Goal: Task Accomplishment & Management: Use online tool/utility

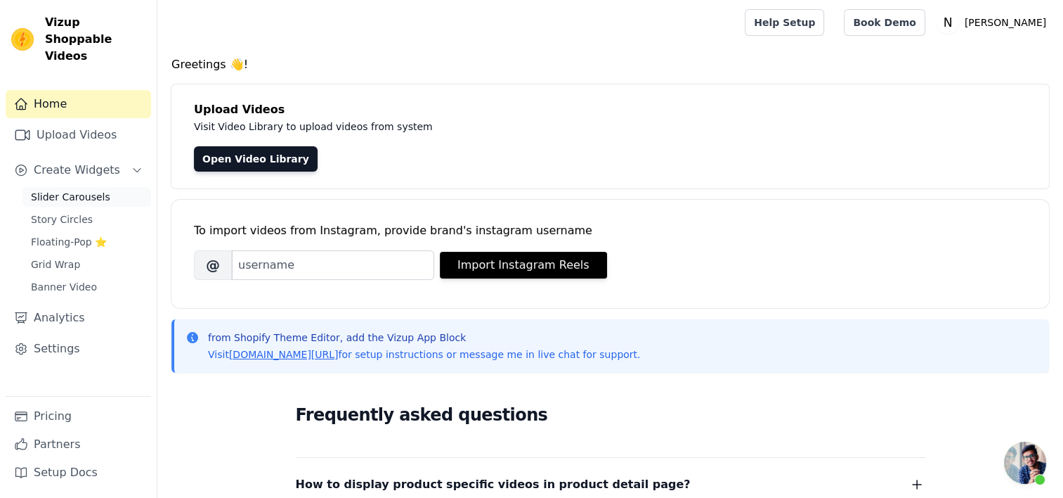
click at [72, 190] on span "Slider Carousels" at bounding box center [70, 197] width 79 height 14
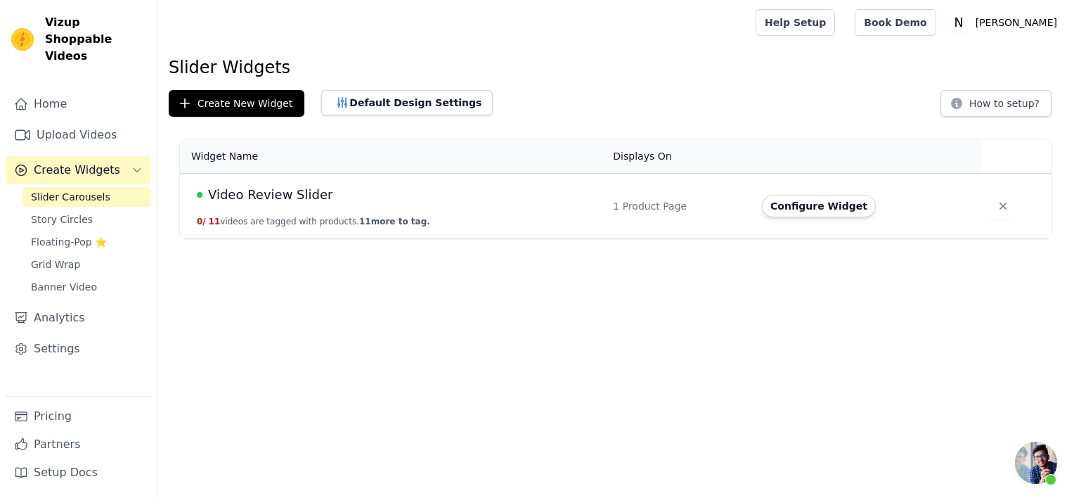
click at [288, 189] on span "Video Review Slider" at bounding box center [270, 195] width 124 height 20
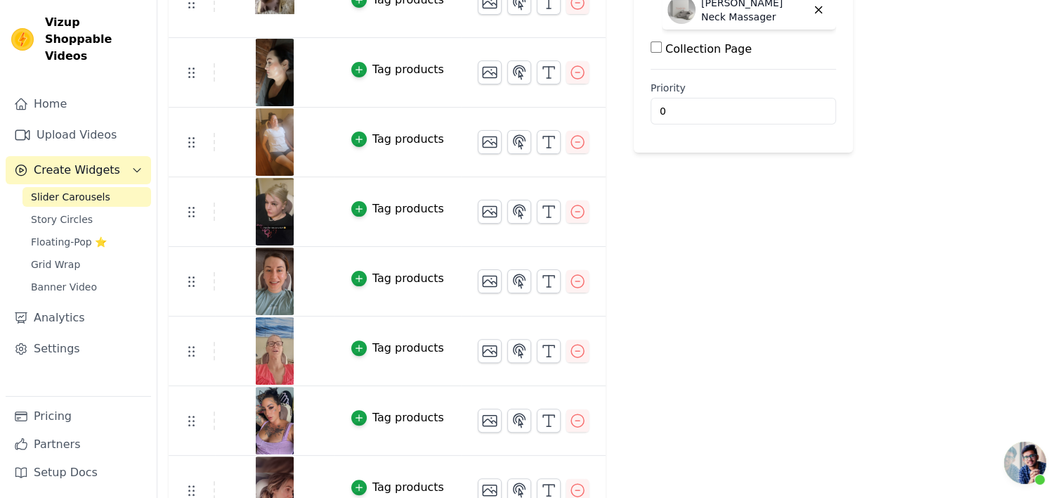
scroll to position [434, 0]
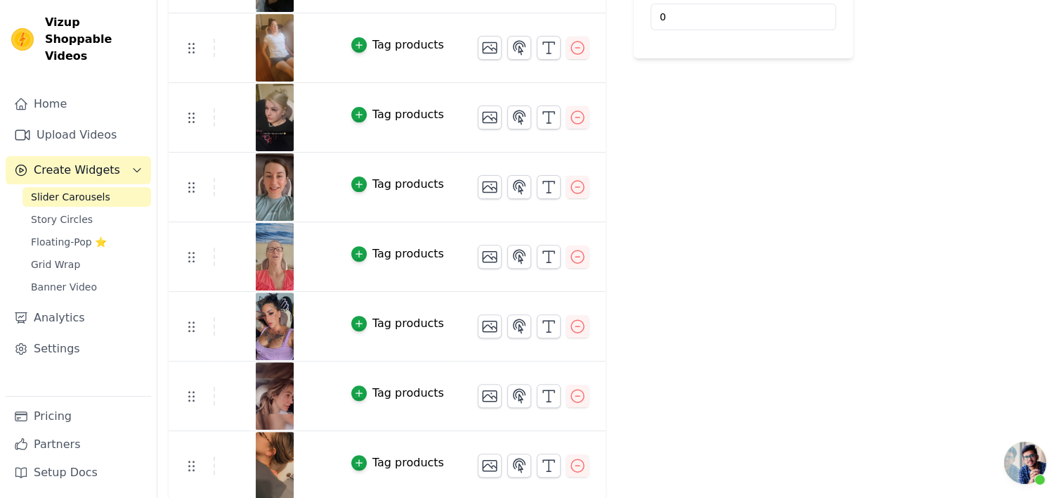
click at [399, 388] on div "Tag products" at bounding box center [409, 392] width 72 height 17
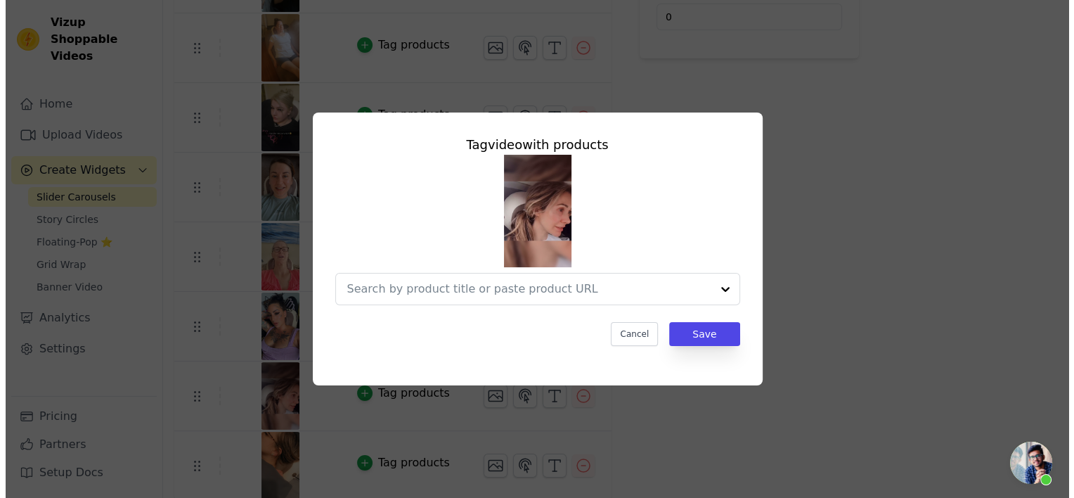
scroll to position [0, 0]
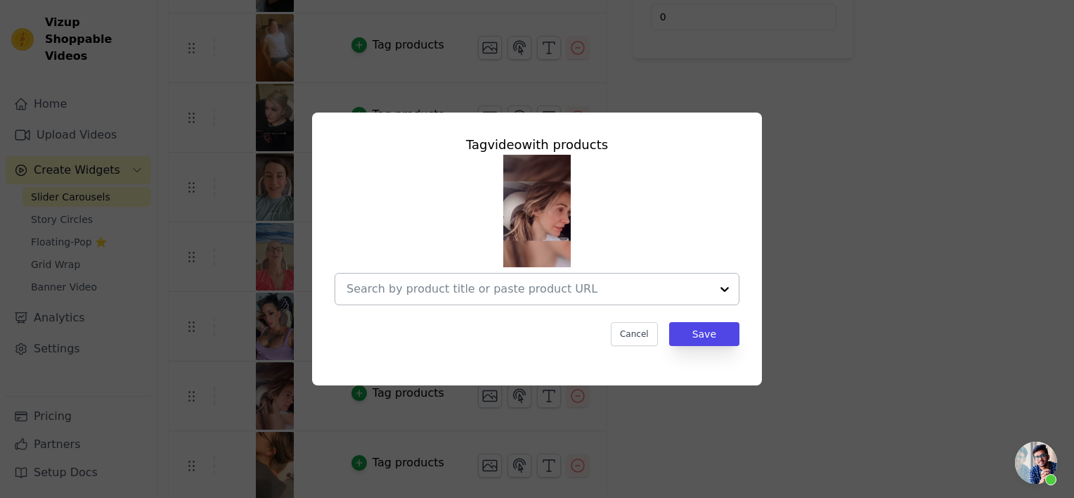
click at [652, 284] on input "text" at bounding box center [529, 288] width 364 height 17
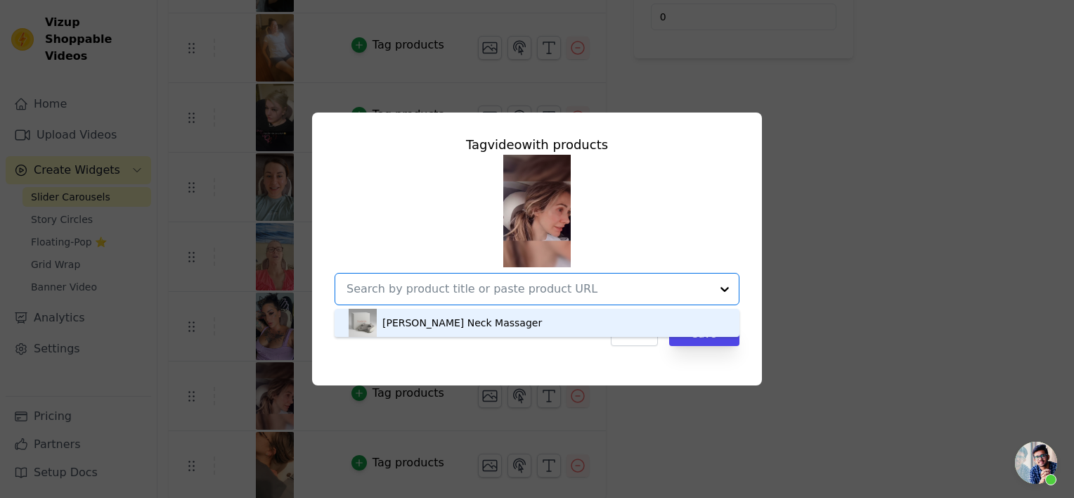
click at [829, 186] on div "Tag video with products Noémia Neck Massager Option undefined, selected. You ar…" at bounding box center [536, 249] width 1029 height 318
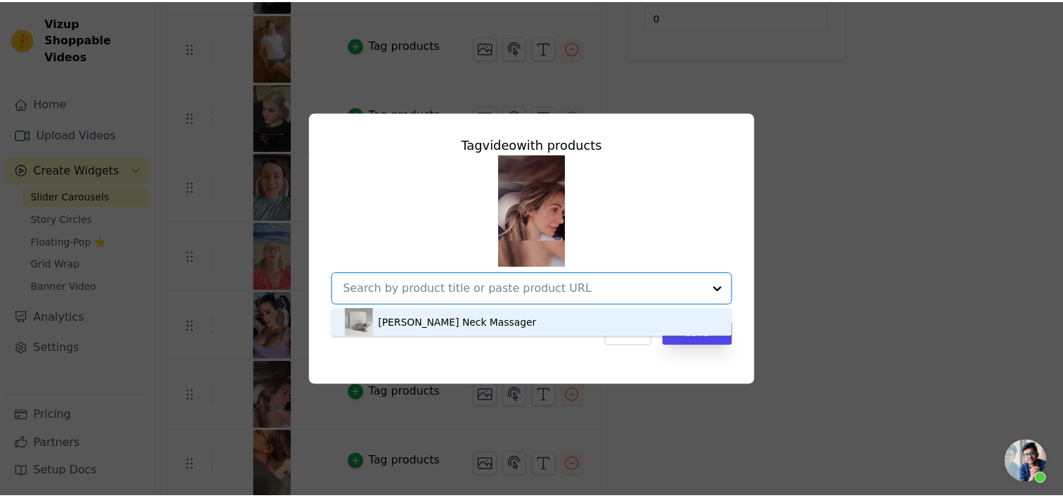
scroll to position [434, 0]
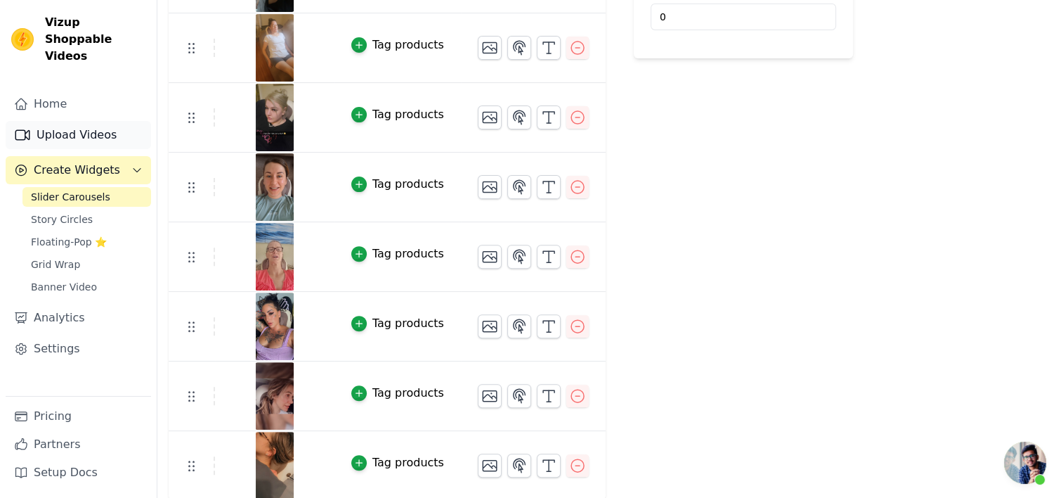
click at [83, 121] on link "Upload Videos" at bounding box center [78, 135] width 145 height 28
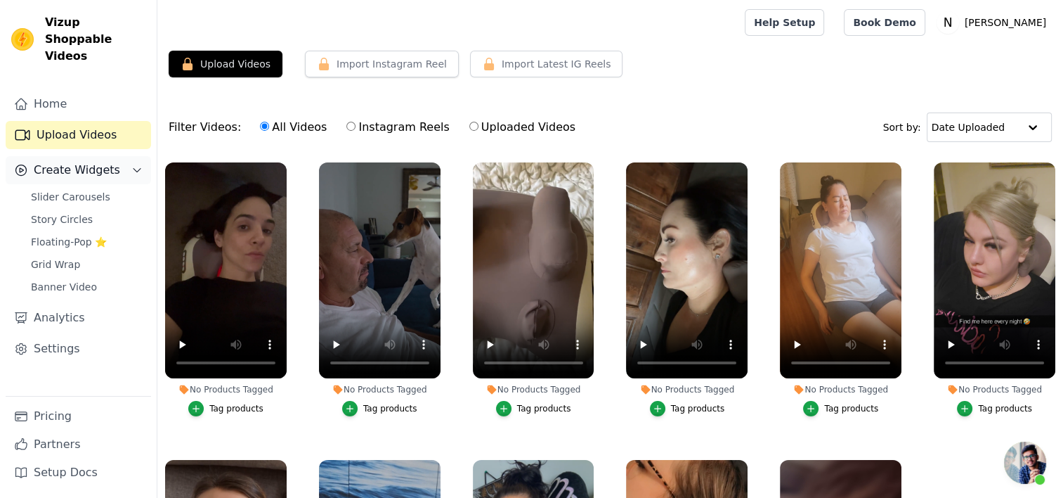
click at [82, 162] on span "Create Widgets" at bounding box center [77, 170] width 86 height 17
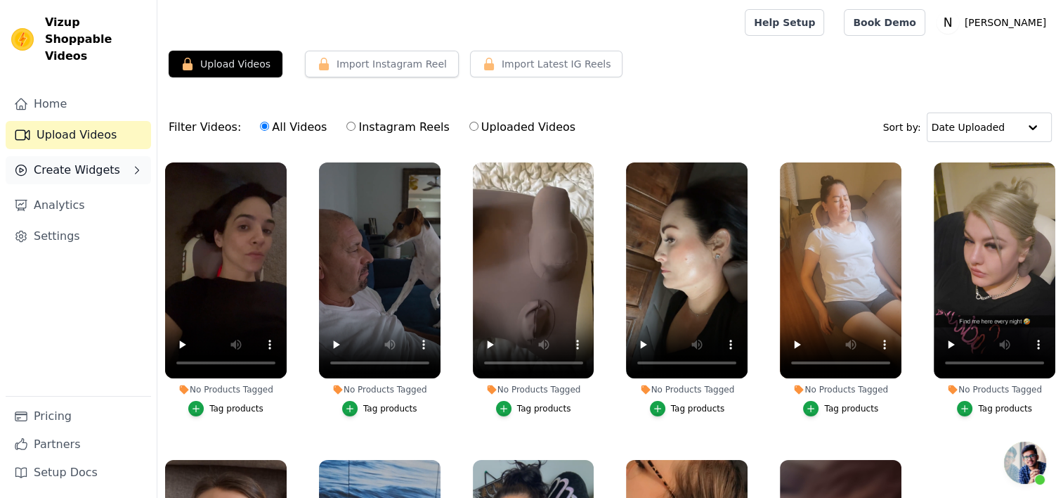
click at [87, 162] on span "Create Widgets" at bounding box center [77, 170] width 86 height 17
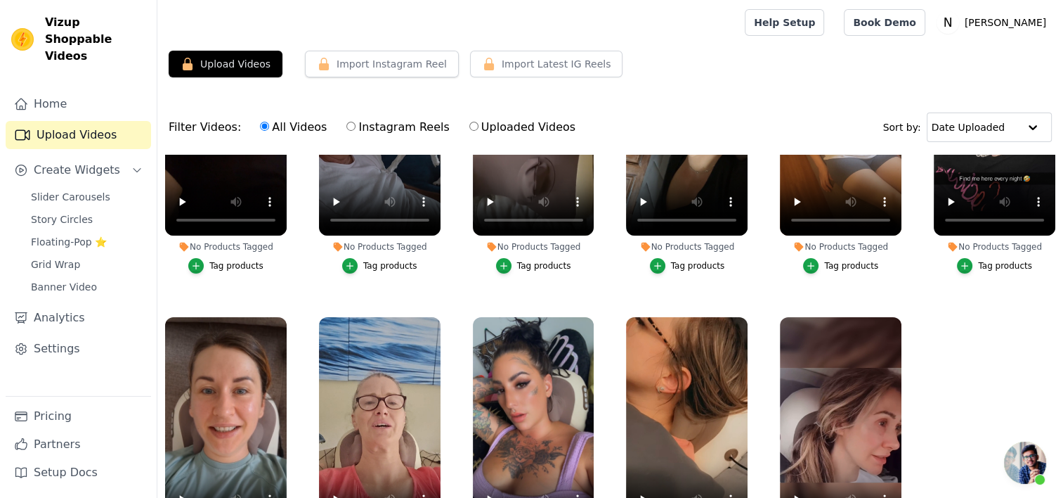
scroll to position [143, 0]
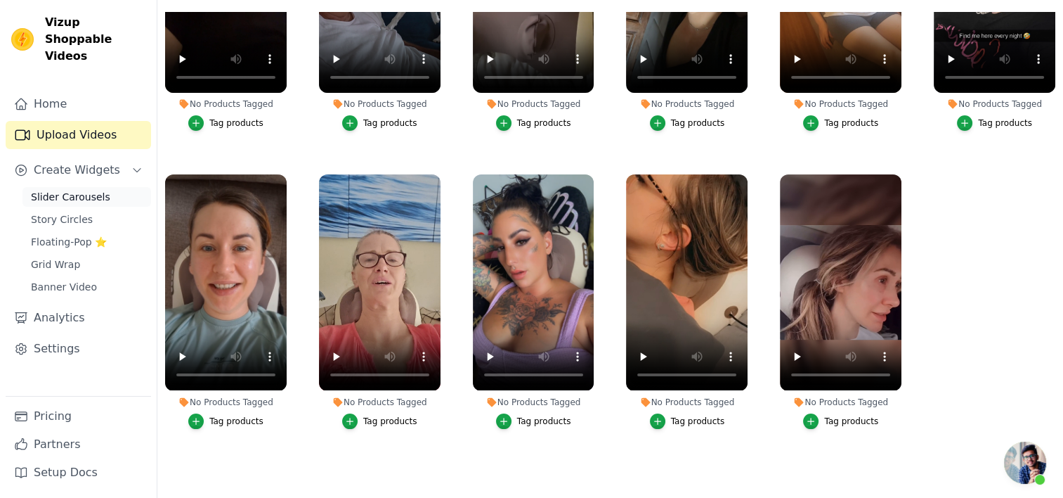
click at [72, 187] on link "Slider Carousels" at bounding box center [86, 197] width 129 height 20
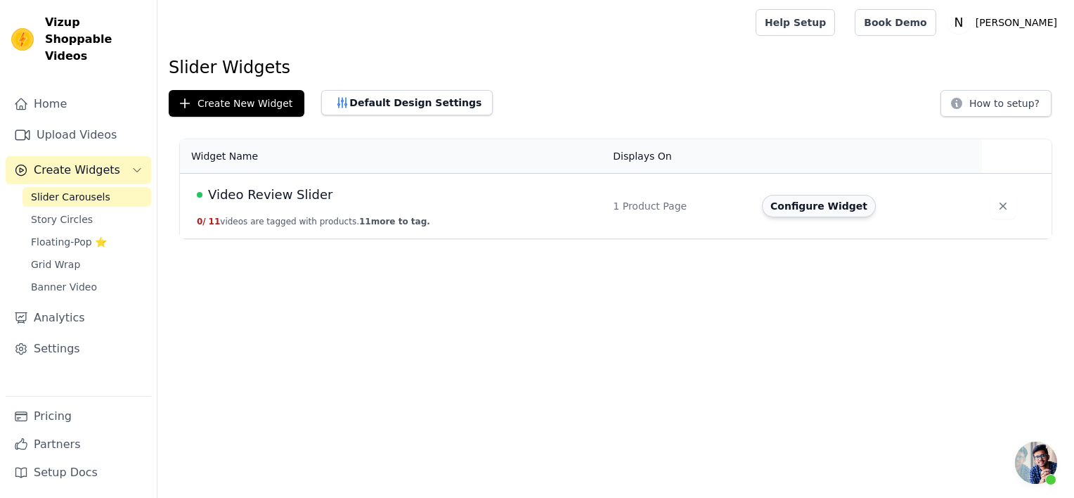
click at [792, 207] on button "Configure Widget" at bounding box center [819, 206] width 114 height 22
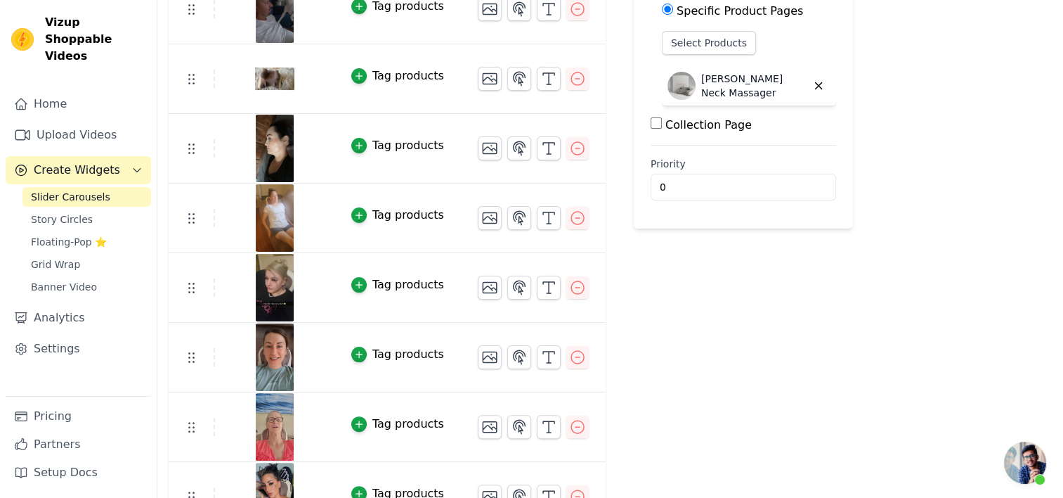
scroll to position [434, 0]
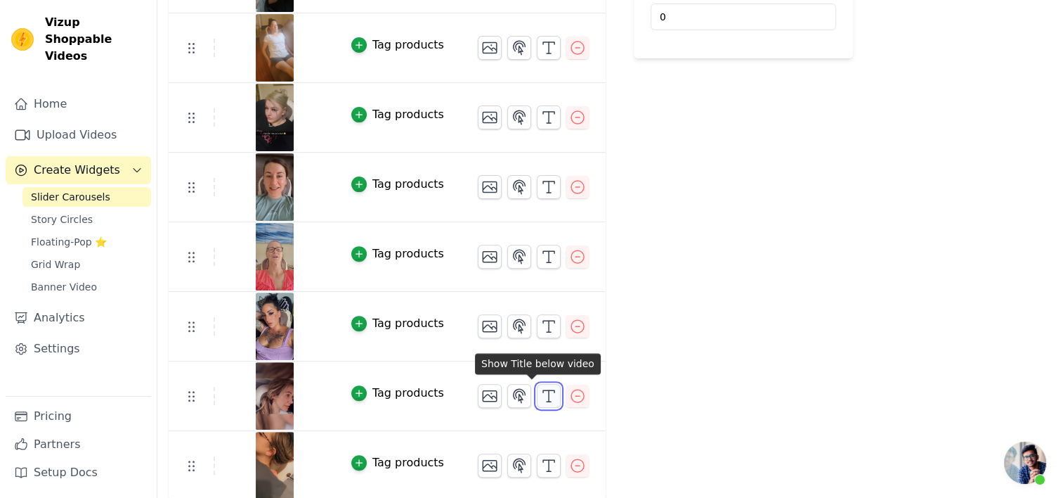
click at [540, 389] on icon "button" at bounding box center [548, 395] width 17 height 17
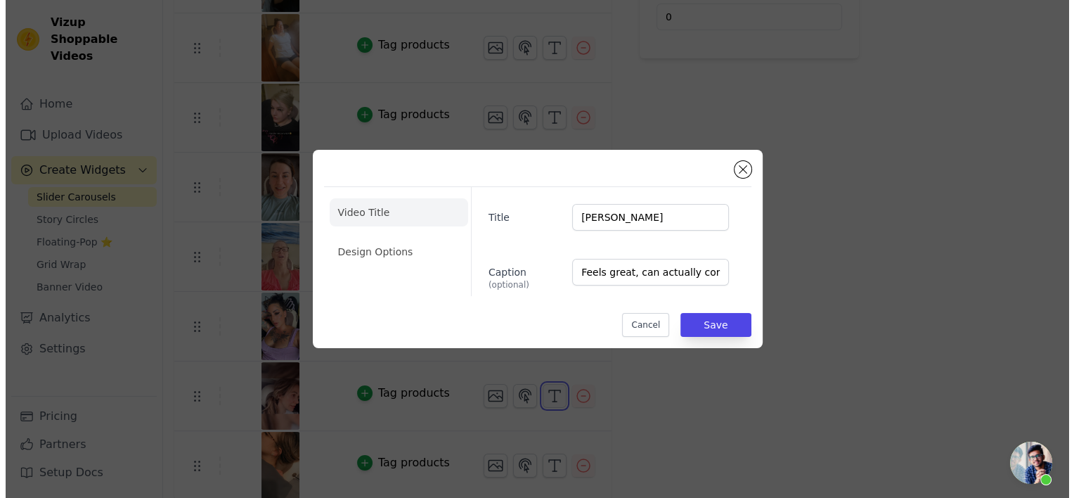
scroll to position [0, 0]
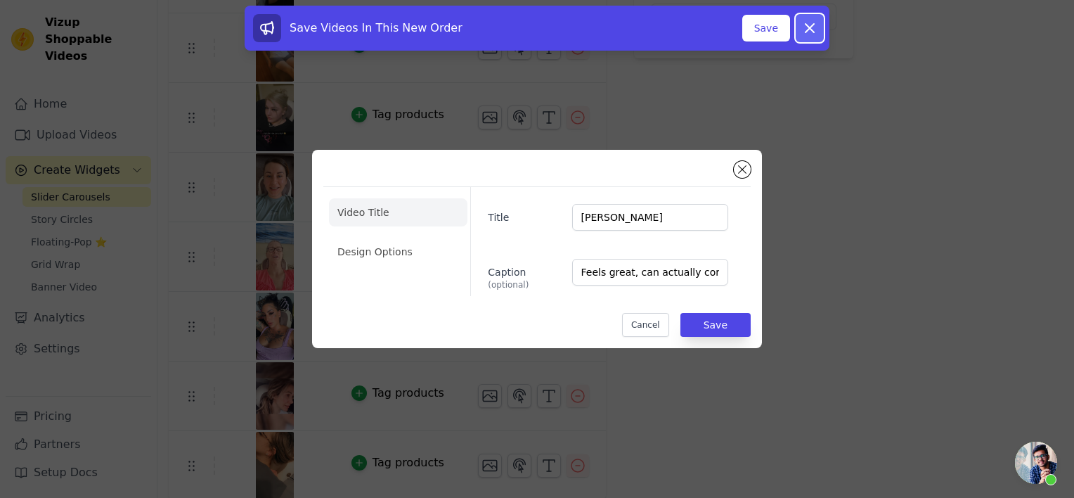
click at [813, 31] on icon at bounding box center [809, 28] width 8 height 8
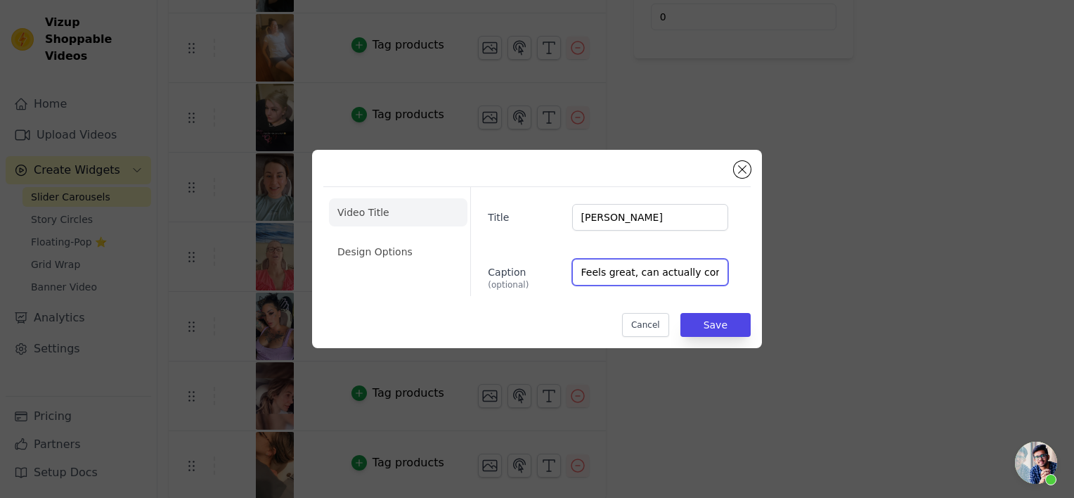
click at [713, 273] on input "Feels great, can actually come down and squeeze my traps. Husband tried it too …" at bounding box center [650, 272] width 156 height 27
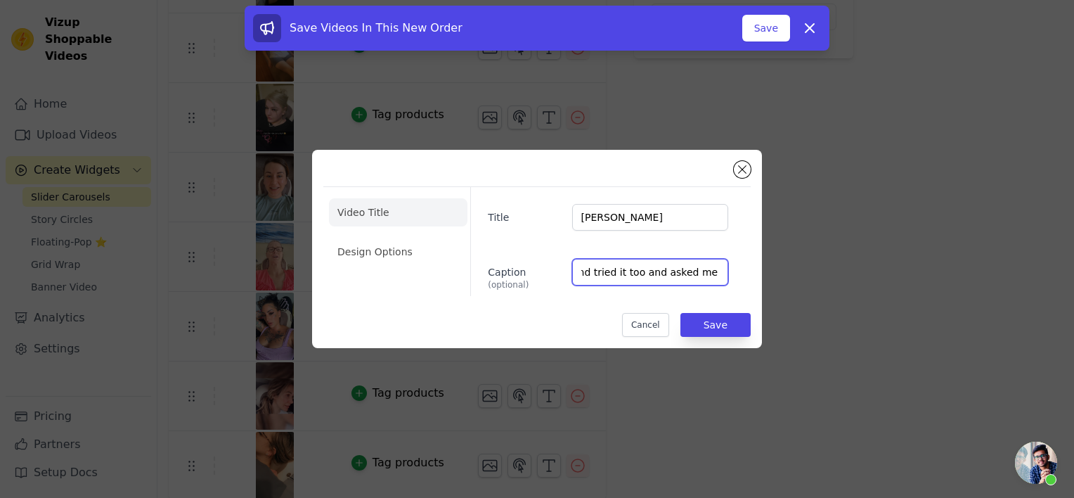
click at [716, 274] on input "Feels great, can actually come down and squeeze my traps. Husband tried it too …" at bounding box center [650, 272] width 156 height 27
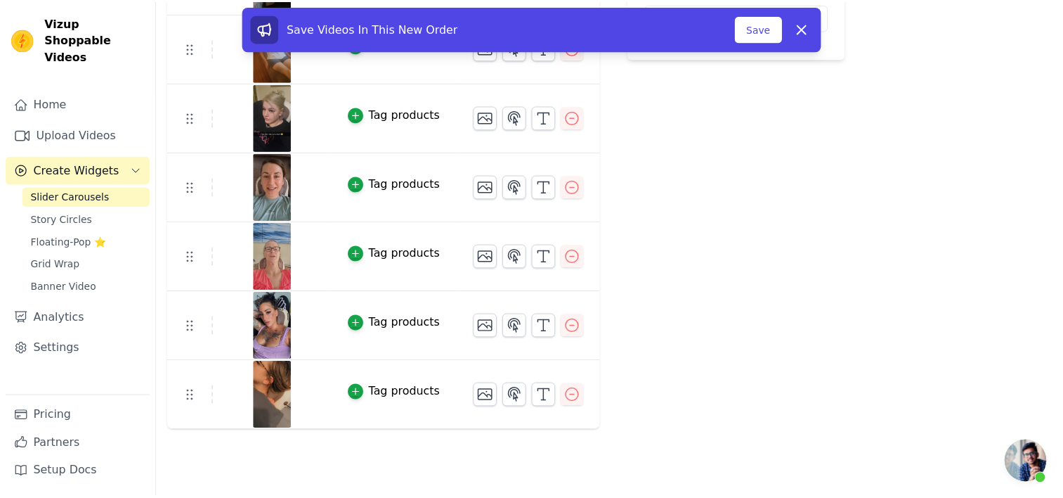
scroll to position [365, 0]
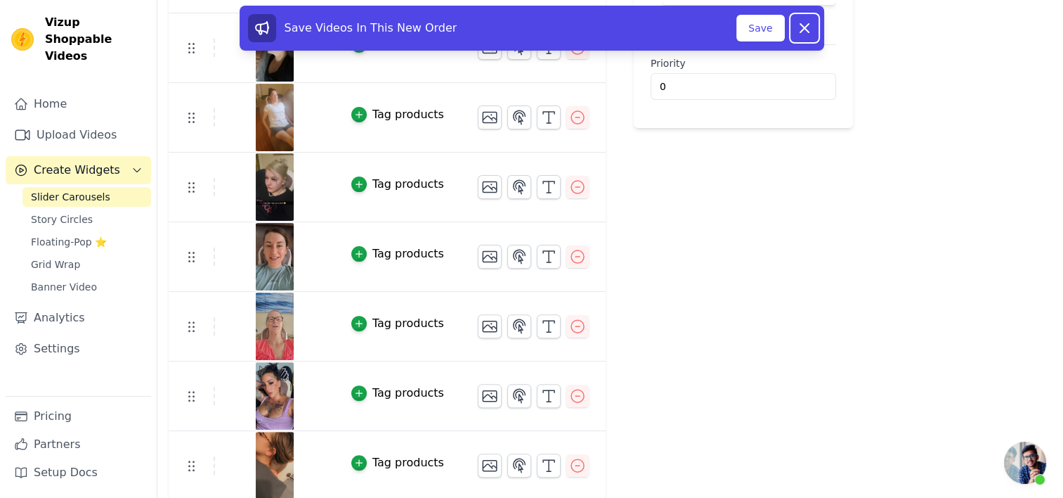
click at [806, 25] on icon at bounding box center [804, 28] width 17 height 17
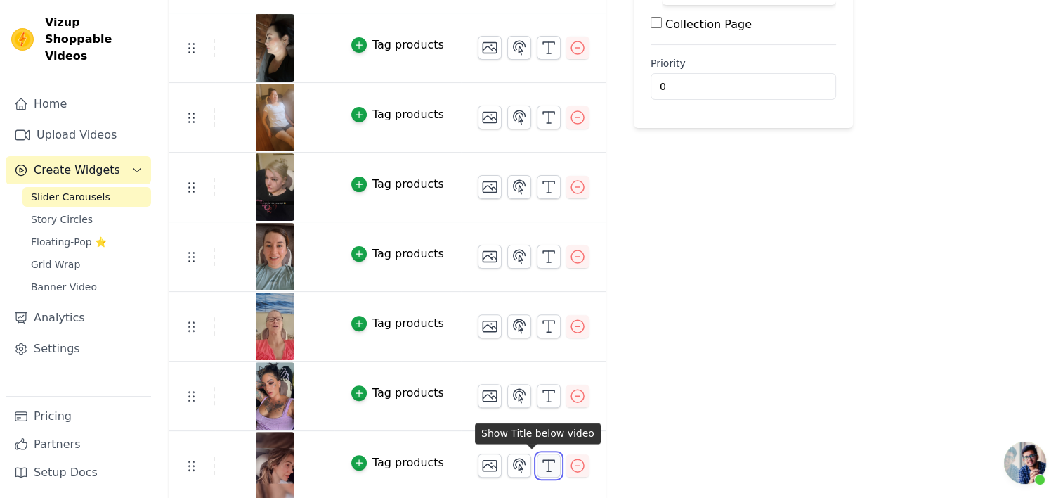
click at [540, 463] on icon "button" at bounding box center [548, 465] width 17 height 17
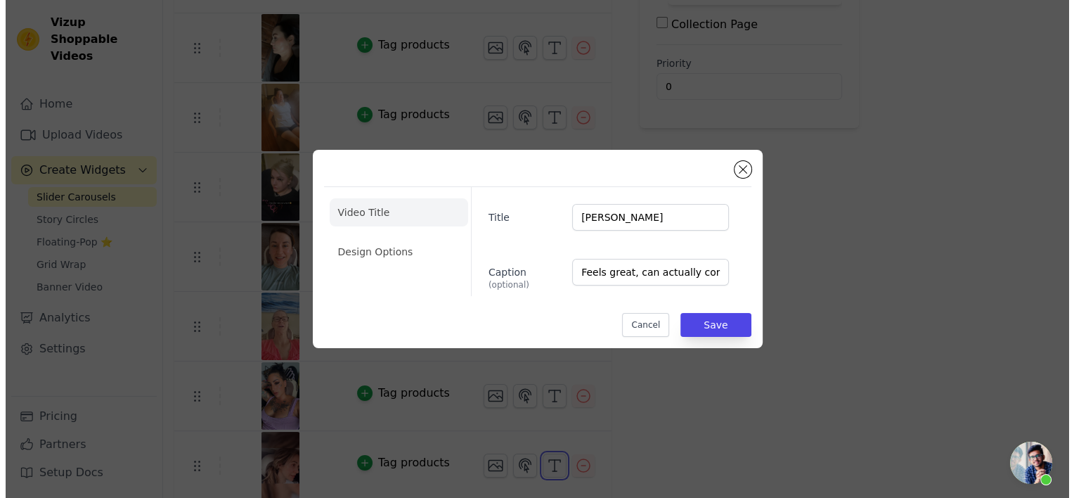
scroll to position [0, 0]
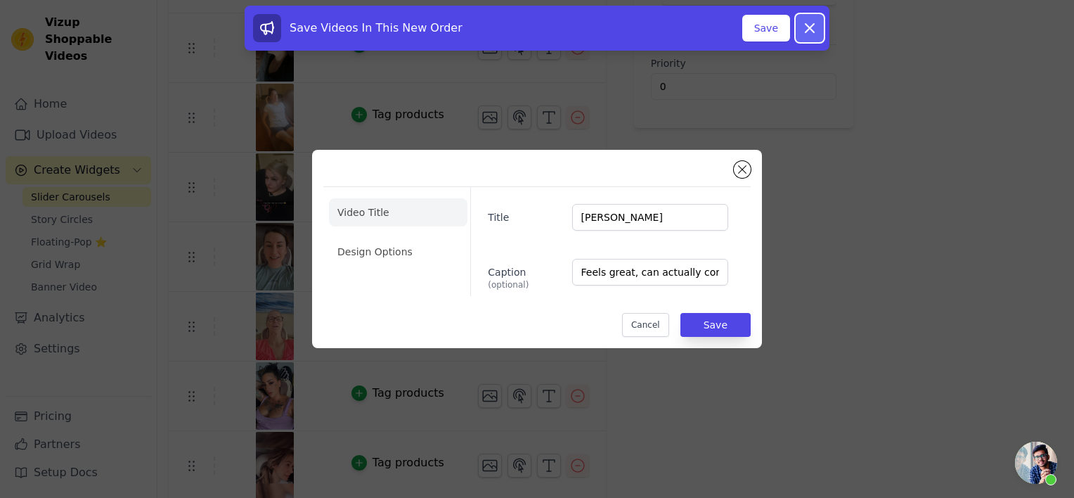
click at [815, 31] on icon at bounding box center [809, 28] width 17 height 17
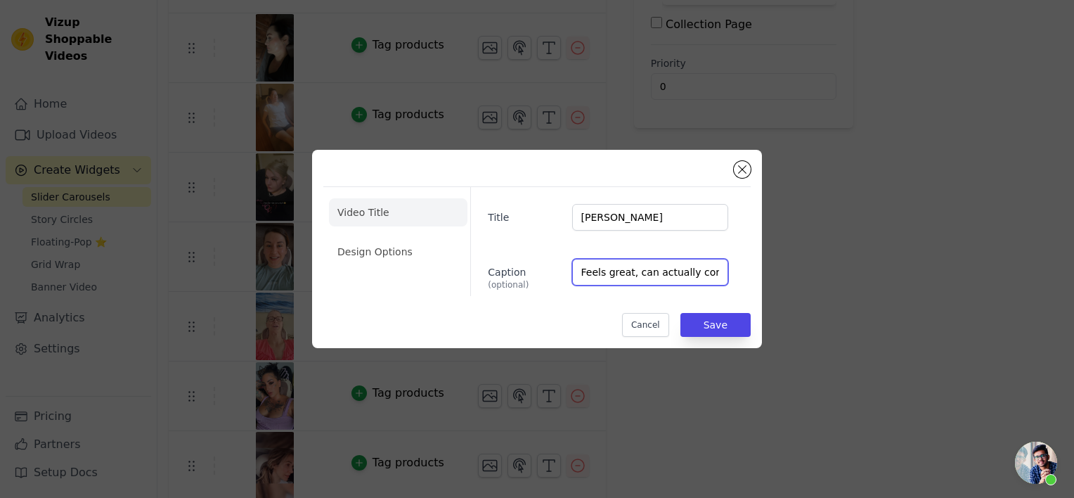
click at [581, 273] on input "Feels great, can actually come down and squeeze my traps. Husband tried it too …" at bounding box center [650, 272] width 156 height 27
drag, startPoint x: 581, startPoint y: 273, endPoint x: 728, endPoint y: 264, distance: 147.2
click at [728, 264] on div "Caption (optional) Feels great, can actually come down and squeeze my traps. Hu…" at bounding box center [608, 275] width 263 height 32
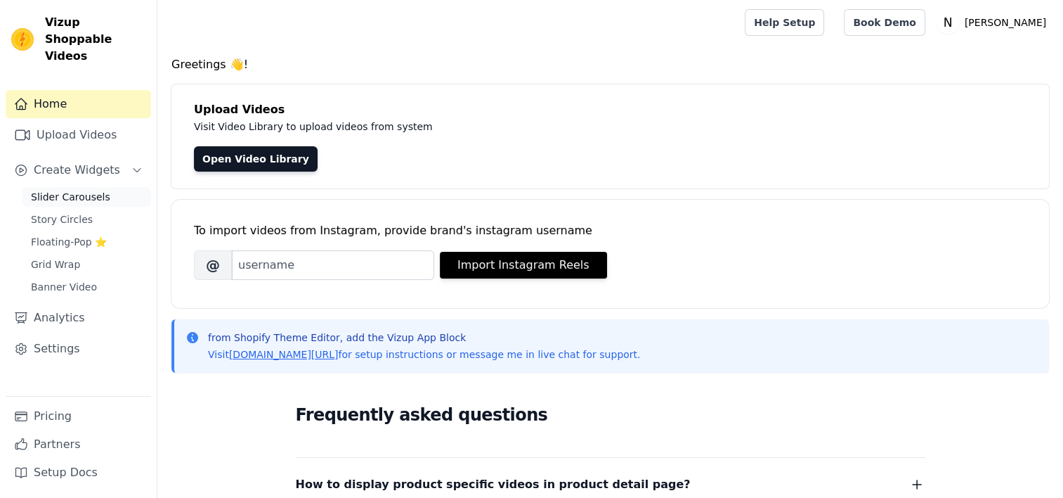
click at [107, 187] on link "Slider Carousels" at bounding box center [86, 197] width 129 height 20
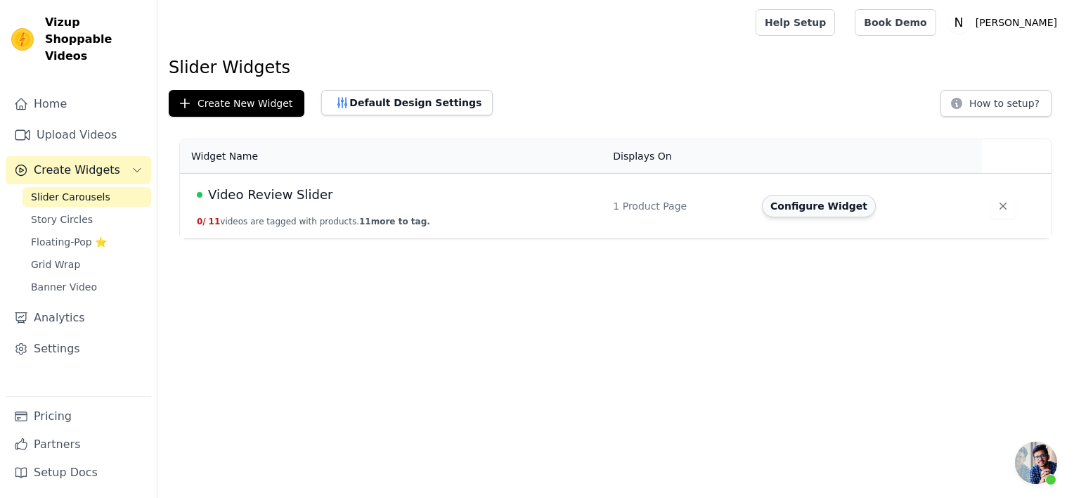
click at [803, 209] on button "Configure Widget" at bounding box center [819, 206] width 114 height 22
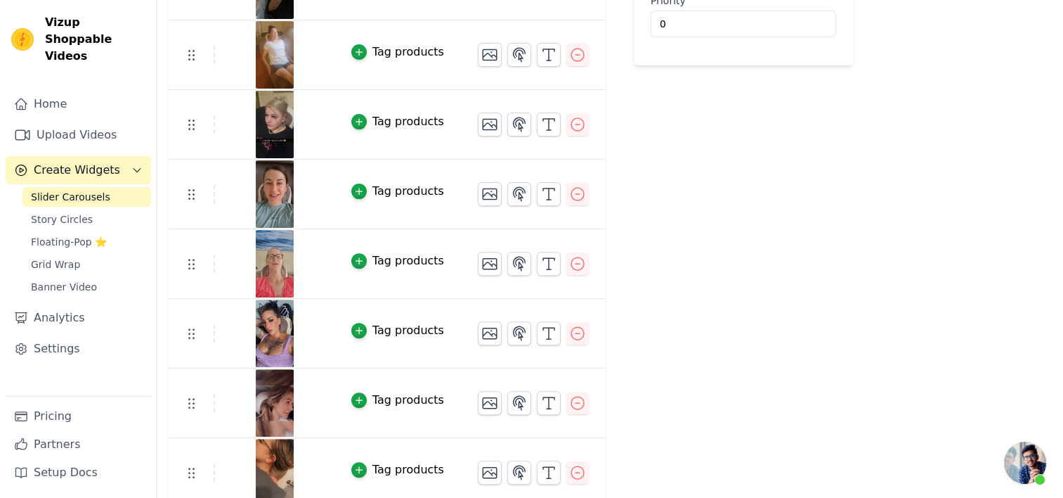
scroll to position [434, 0]
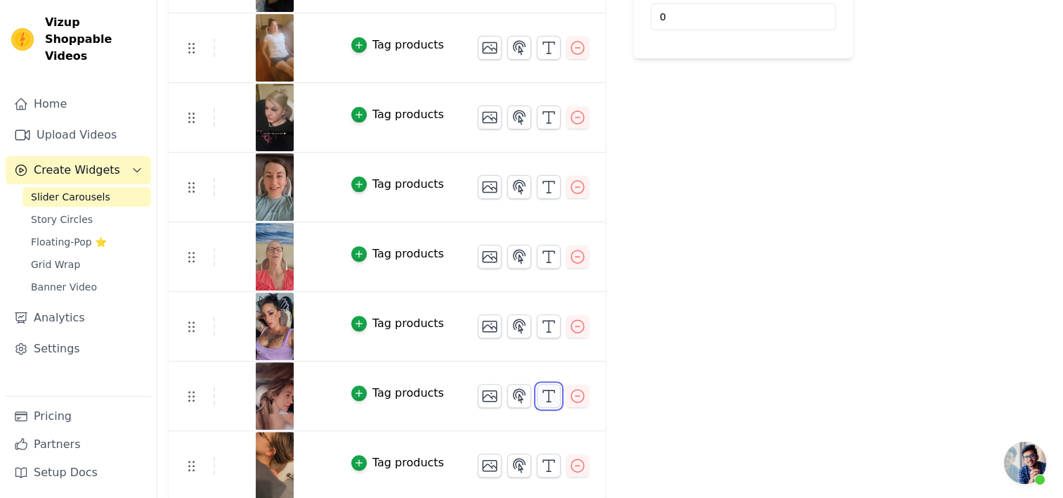
click at [540, 396] on icon "button" at bounding box center [548, 395] width 17 height 17
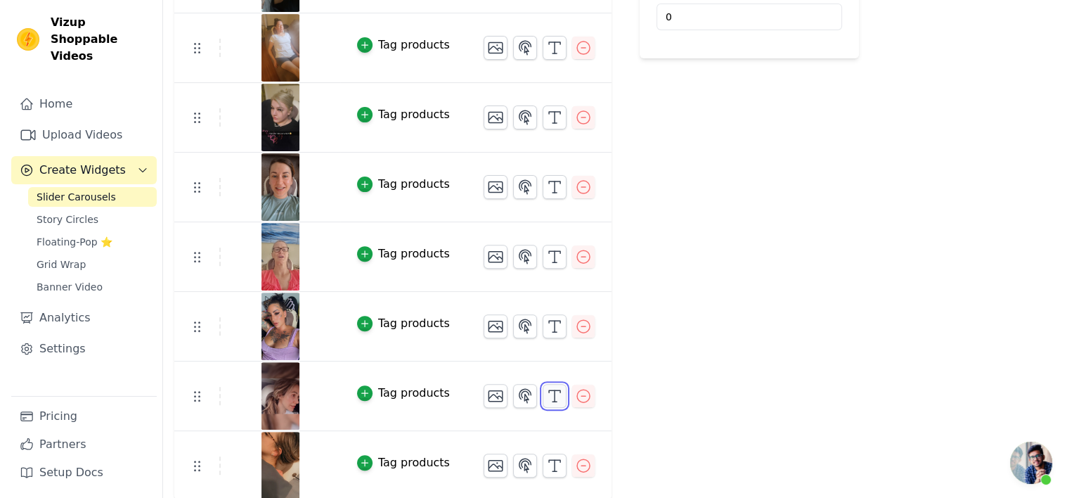
scroll to position [0, 0]
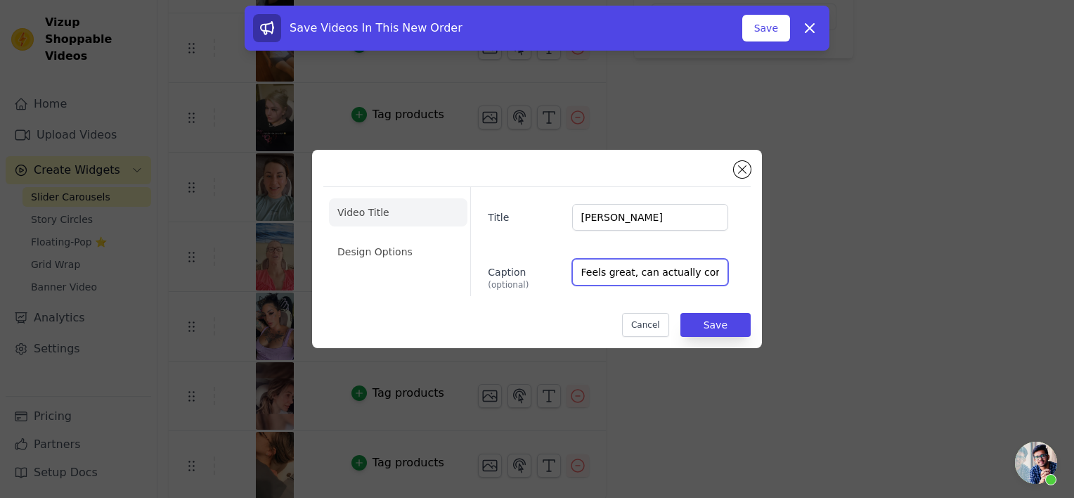
click at [590, 272] on input "Feels great, can actually come down and squeeze my traps. Husband tried it too …" at bounding box center [650, 272] width 156 height 27
click at [579, 272] on input "Feels great, can actually come down and squeeze my traps. Husband tried it too …" at bounding box center [650, 272] width 156 height 27
drag, startPoint x: 581, startPoint y: 272, endPoint x: 732, endPoint y: 272, distance: 151.1
click at [737, 272] on div "Caption (optional) Feels great, can actually come down and squeeze my traps. Hu…" at bounding box center [608, 275] width 263 height 32
